Goal: Find specific page/section: Find specific page/section

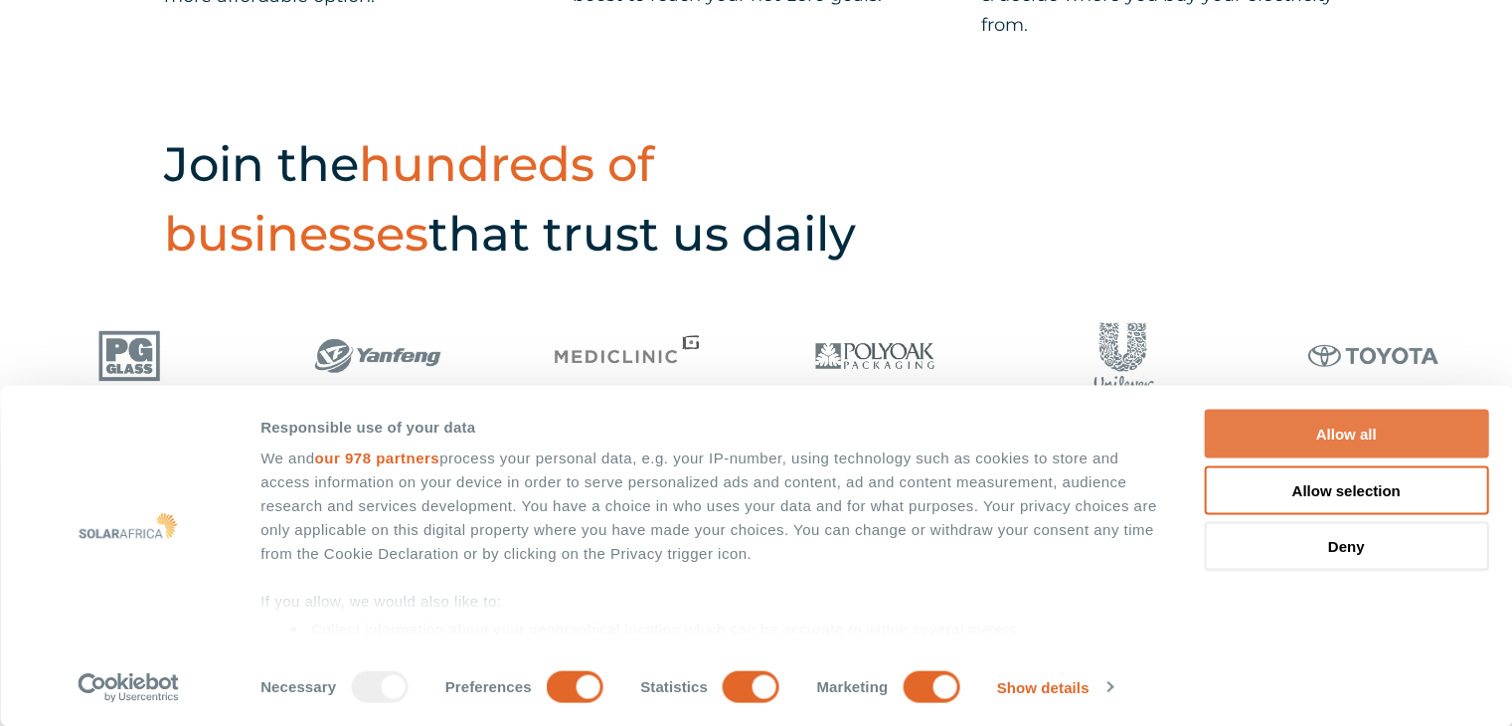
click at [1297, 438] on button "Allow all" at bounding box center [1346, 434] width 284 height 49
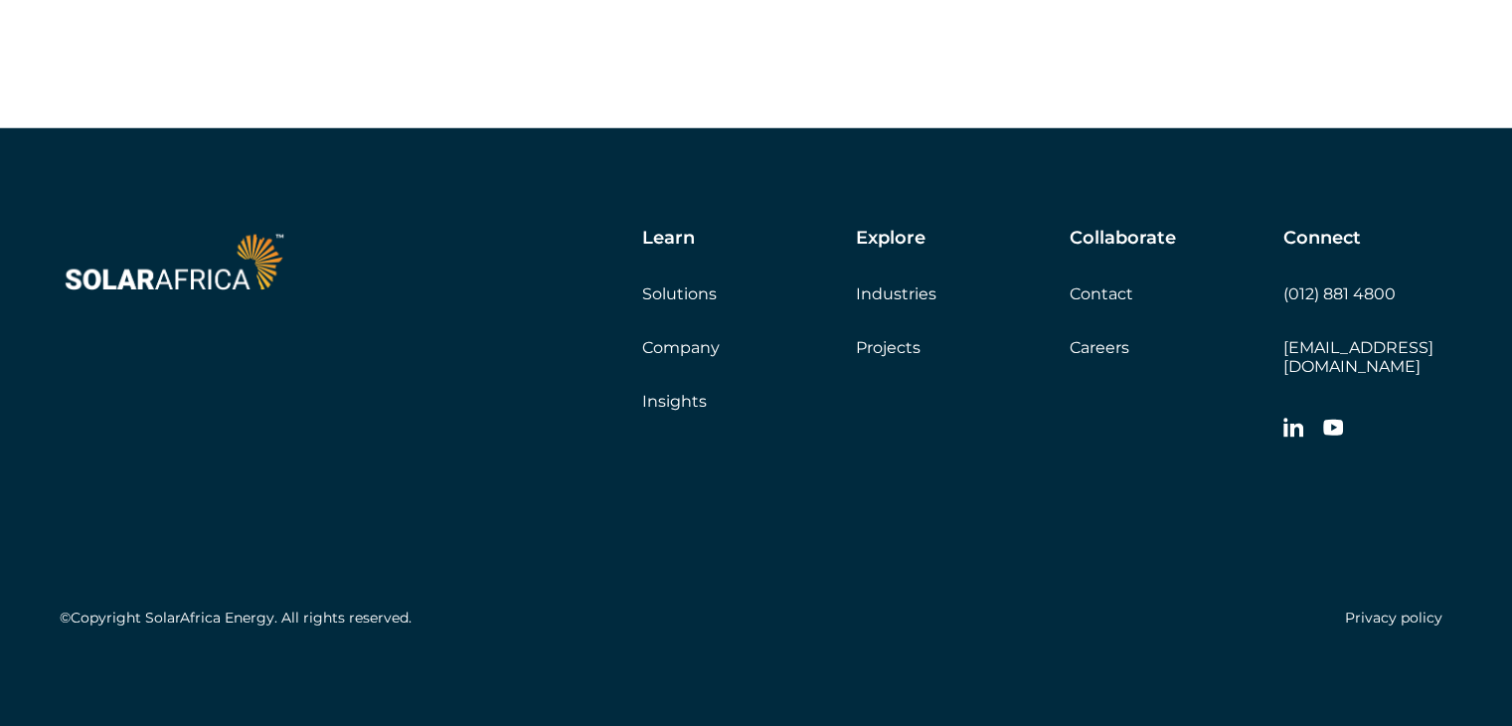
scroll to position [5715, 0]
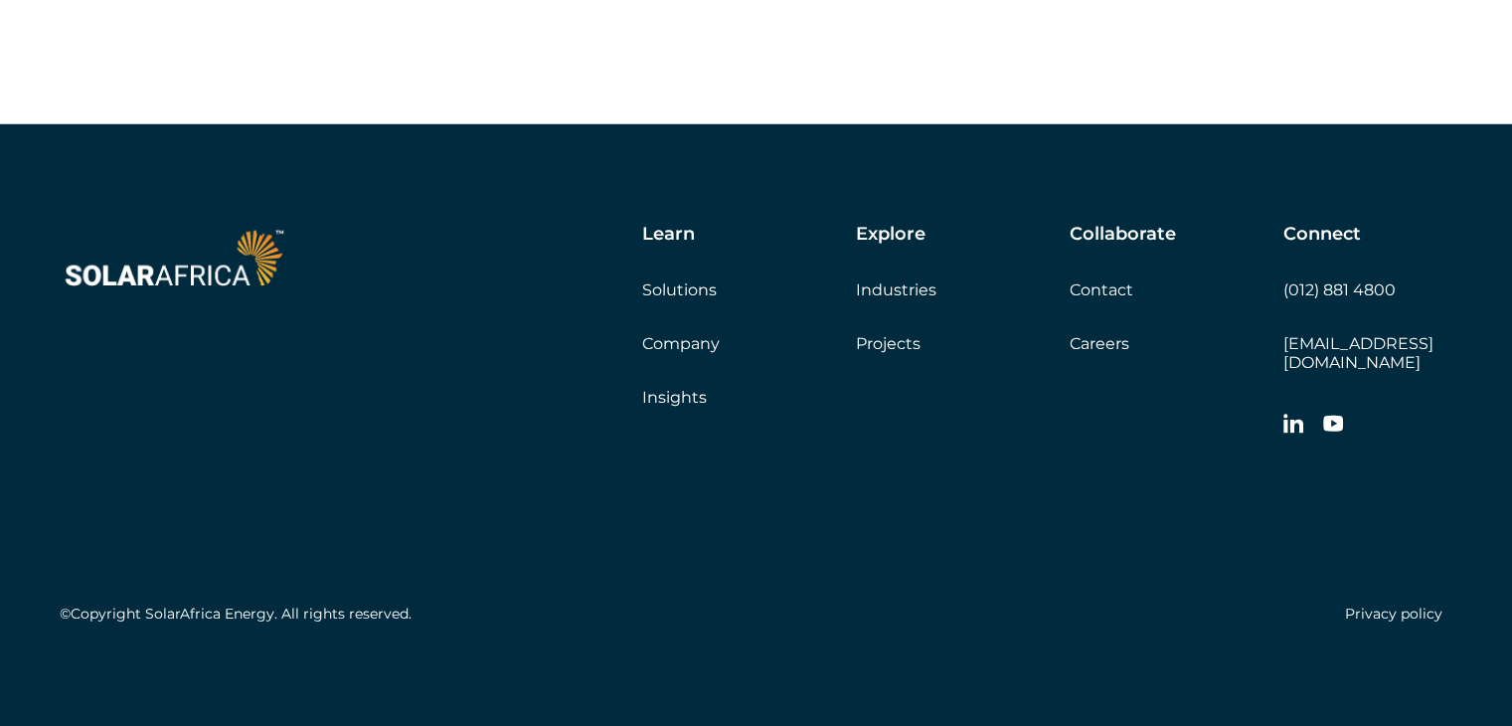
click at [1098, 353] on link "Careers" at bounding box center [1100, 343] width 60 height 19
